Goal: Navigation & Orientation: Go to known website

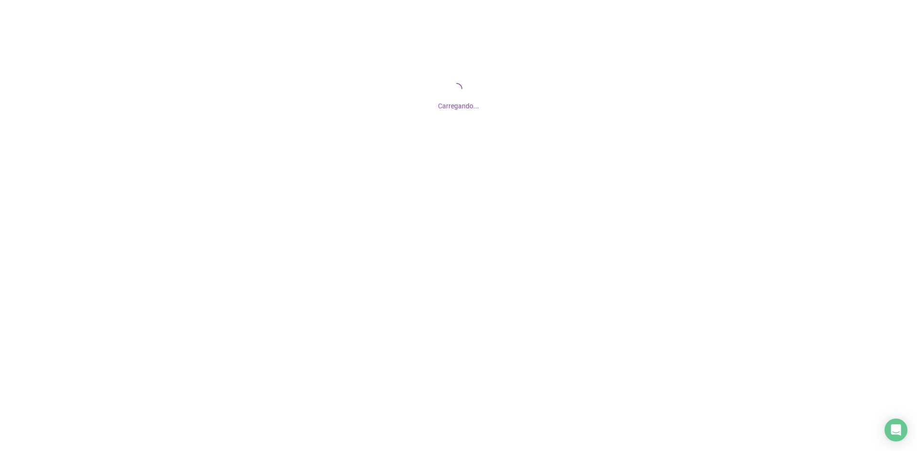
click at [595, 98] on div "Carregando..." at bounding box center [458, 104] width 917 height 16
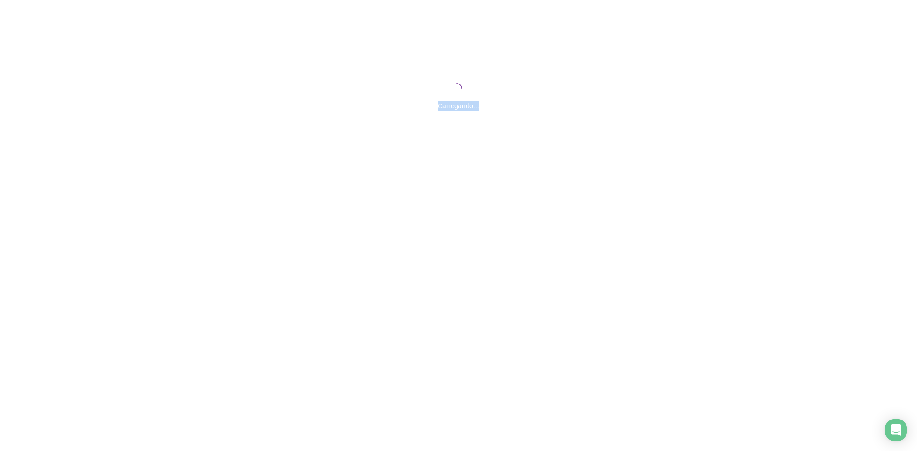
click at [595, 98] on div "Carregando..." at bounding box center [458, 104] width 917 height 16
drag, startPoint x: 595, startPoint y: 98, endPoint x: 538, endPoint y: 199, distance: 115.9
drag, startPoint x: 538, startPoint y: 199, endPoint x: 546, endPoint y: 330, distance: 131.1
click at [546, 330] on div at bounding box center [458, 225] width 917 height 451
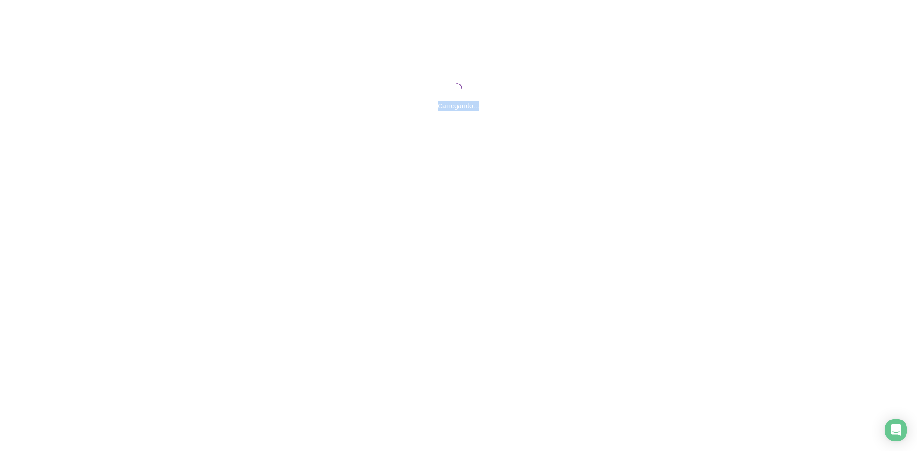
click at [546, 330] on div at bounding box center [458, 225] width 917 height 451
